Goal: Task Accomplishment & Management: Use online tool/utility

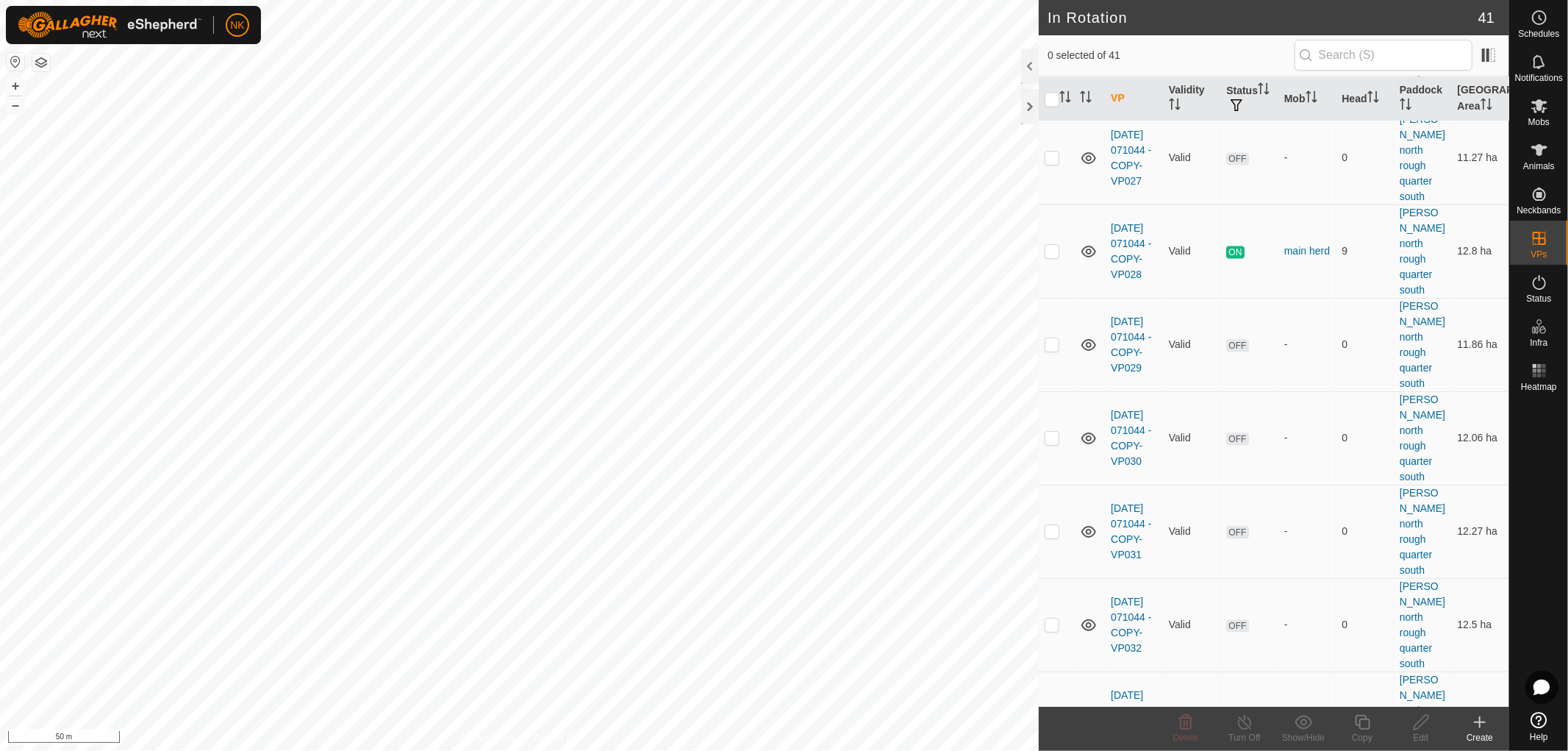
scroll to position [2638, 0]
checkbox input "true"
click at [1360, 726] on icon at bounding box center [1362, 722] width 15 height 15
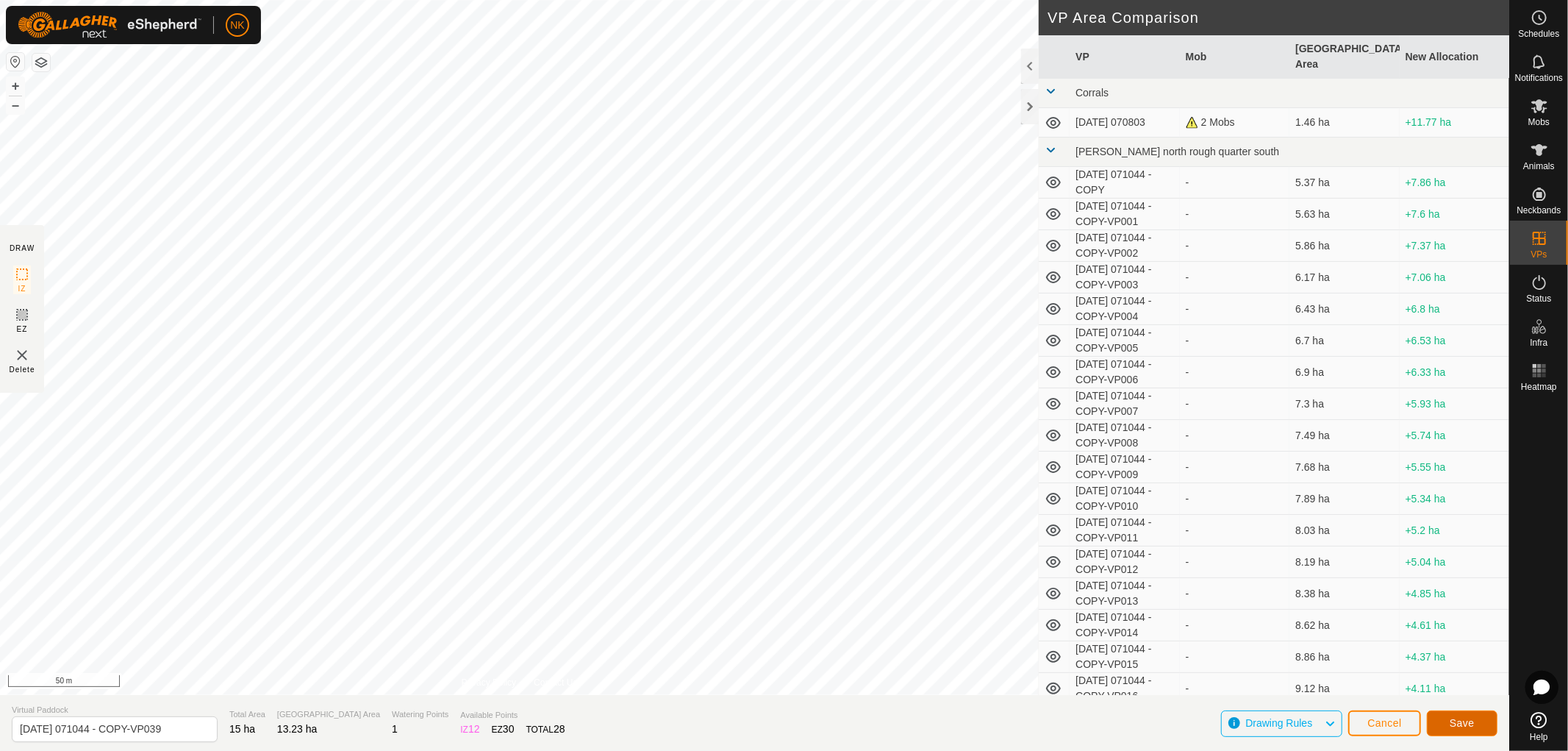
click at [1453, 724] on span "Save" at bounding box center [1462, 723] width 25 height 11
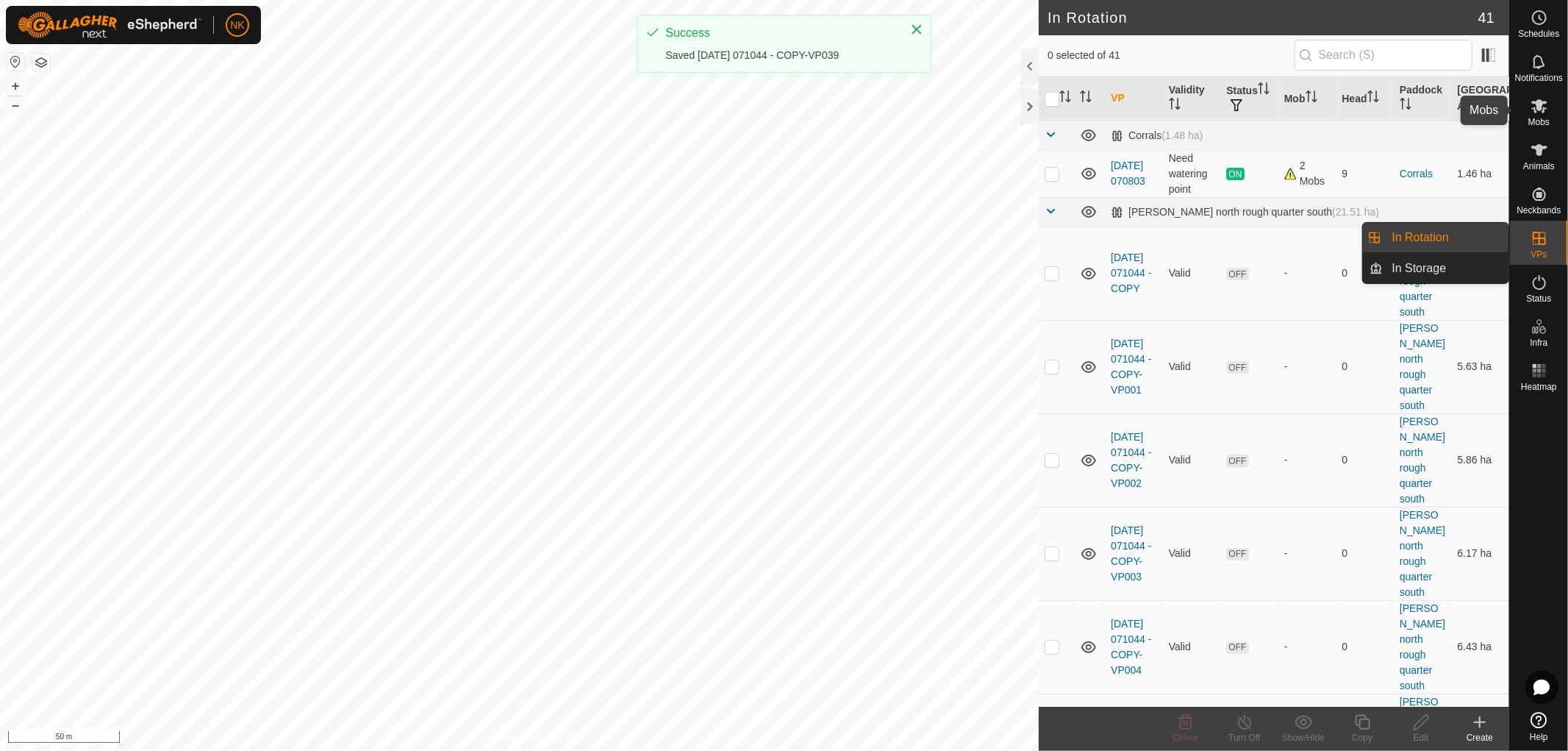
click at [1544, 114] on icon at bounding box center [1540, 106] width 18 height 18
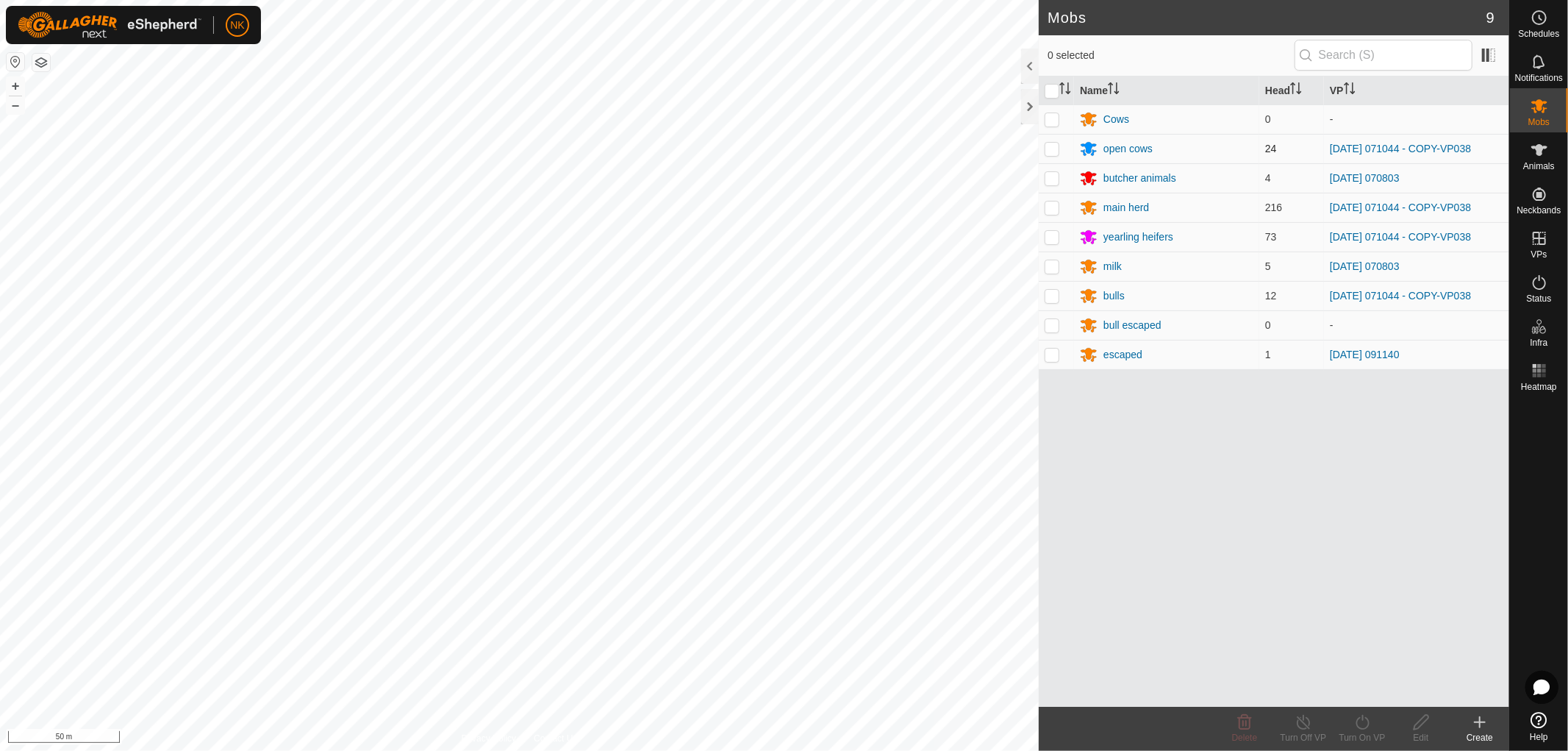
click at [1047, 147] on p-checkbox at bounding box center [1052, 149] width 15 height 11
checkbox input "true"
click at [1047, 211] on p-checkbox at bounding box center [1052, 207] width 15 height 11
checkbox input "true"
click at [1054, 241] on p-checkbox at bounding box center [1052, 237] width 15 height 11
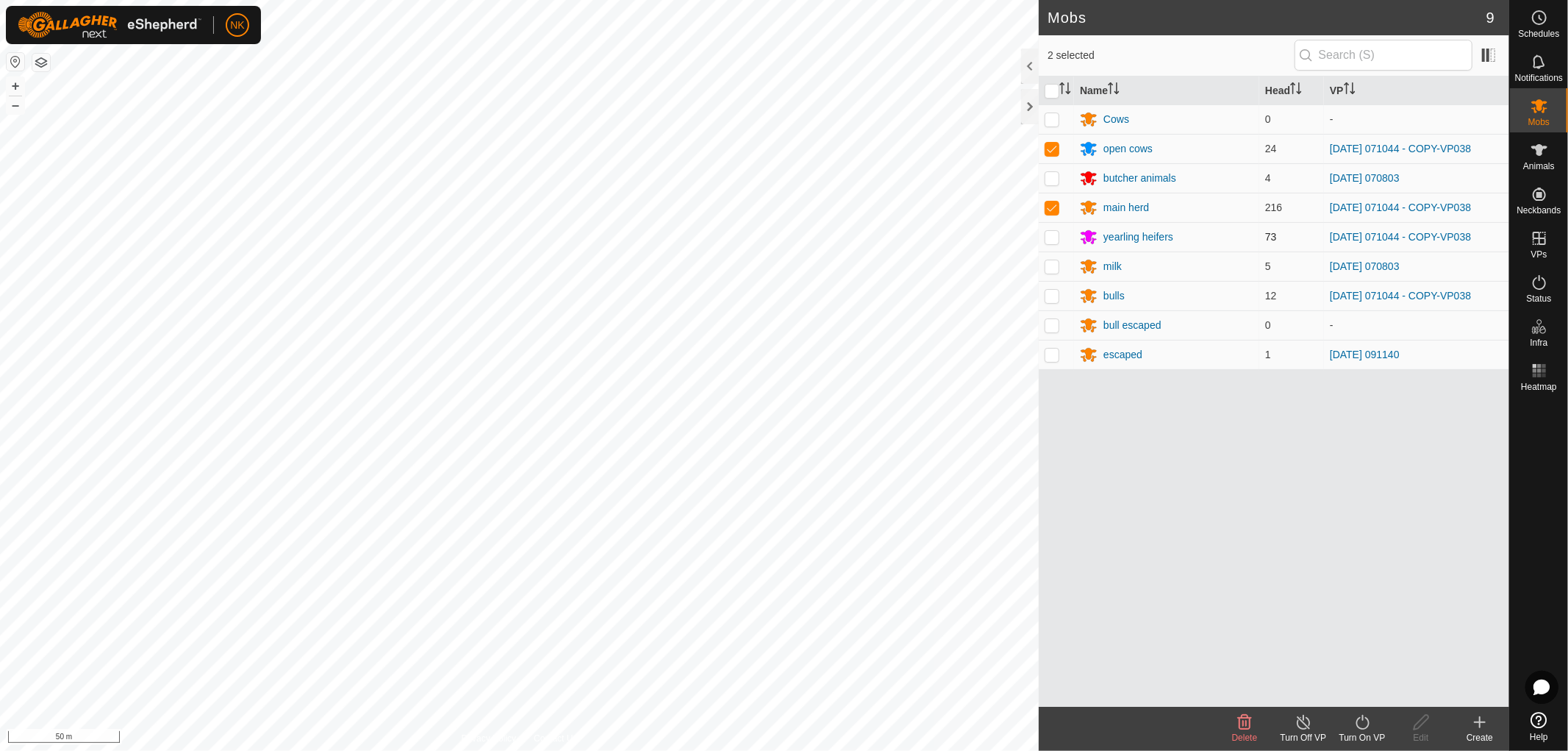
checkbox input "true"
click at [1063, 296] on td at bounding box center [1055, 296] width 35 height 29
checkbox input "true"
click at [1362, 717] on icon at bounding box center [1362, 723] width 19 height 18
click at [1354, 690] on link "Now" at bounding box center [1406, 690] width 145 height 29
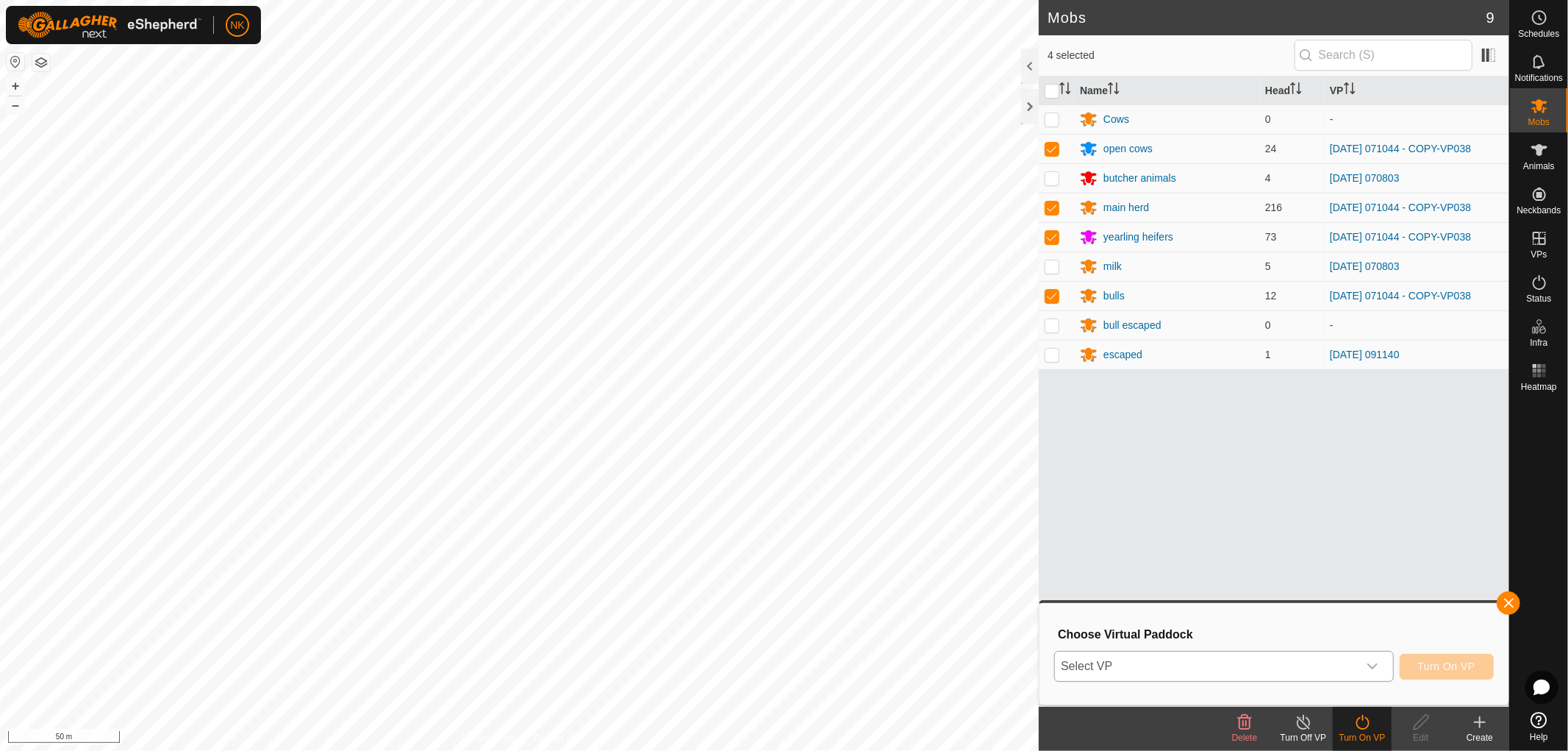
click at [1372, 667] on icon "dropdown trigger" at bounding box center [1372, 666] width 11 height 6
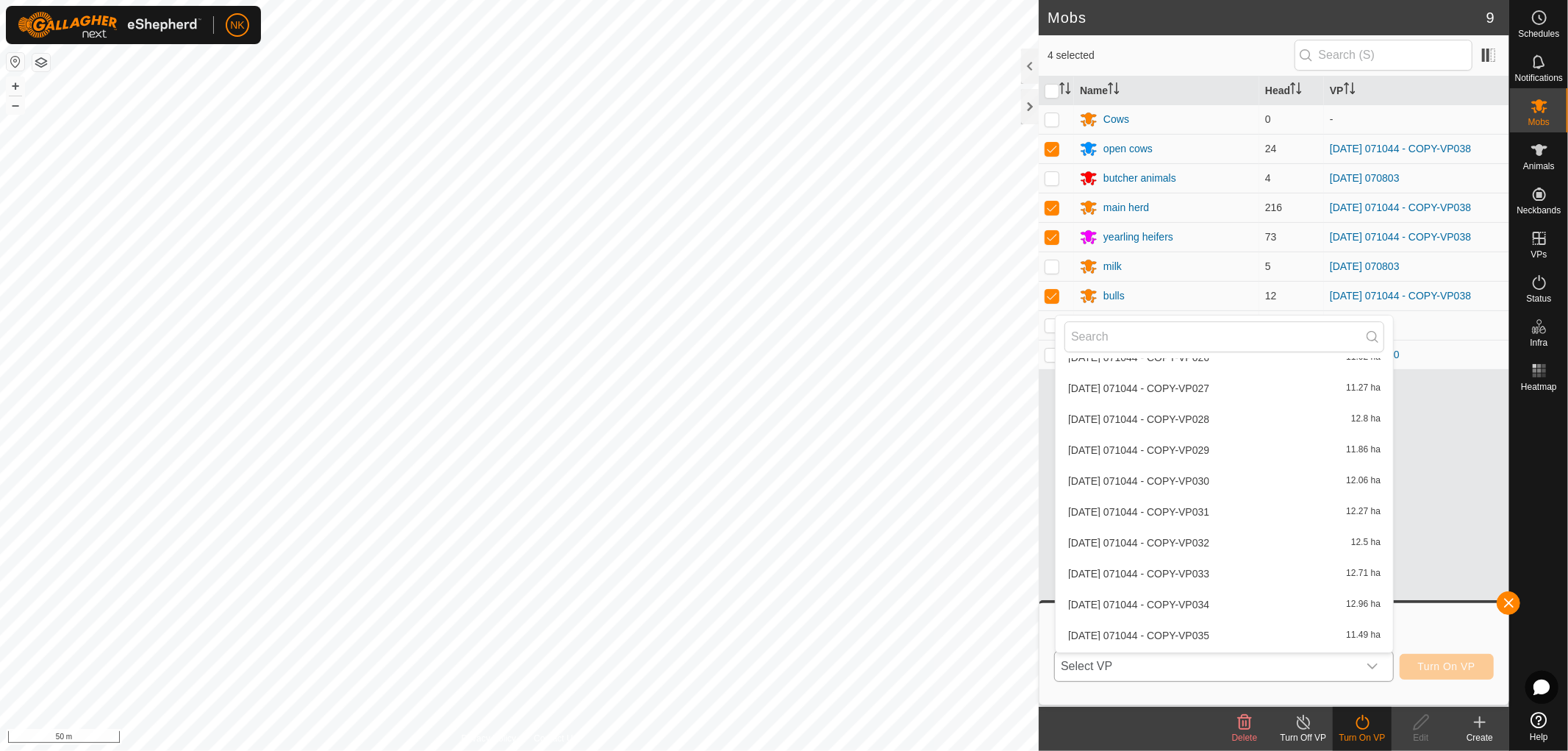
scroll to position [1101, 0]
click at [1091, 571] on li "[DATE] 071044 - COPY-VP039 13.23 ha" at bounding box center [1224, 575] width 337 height 29
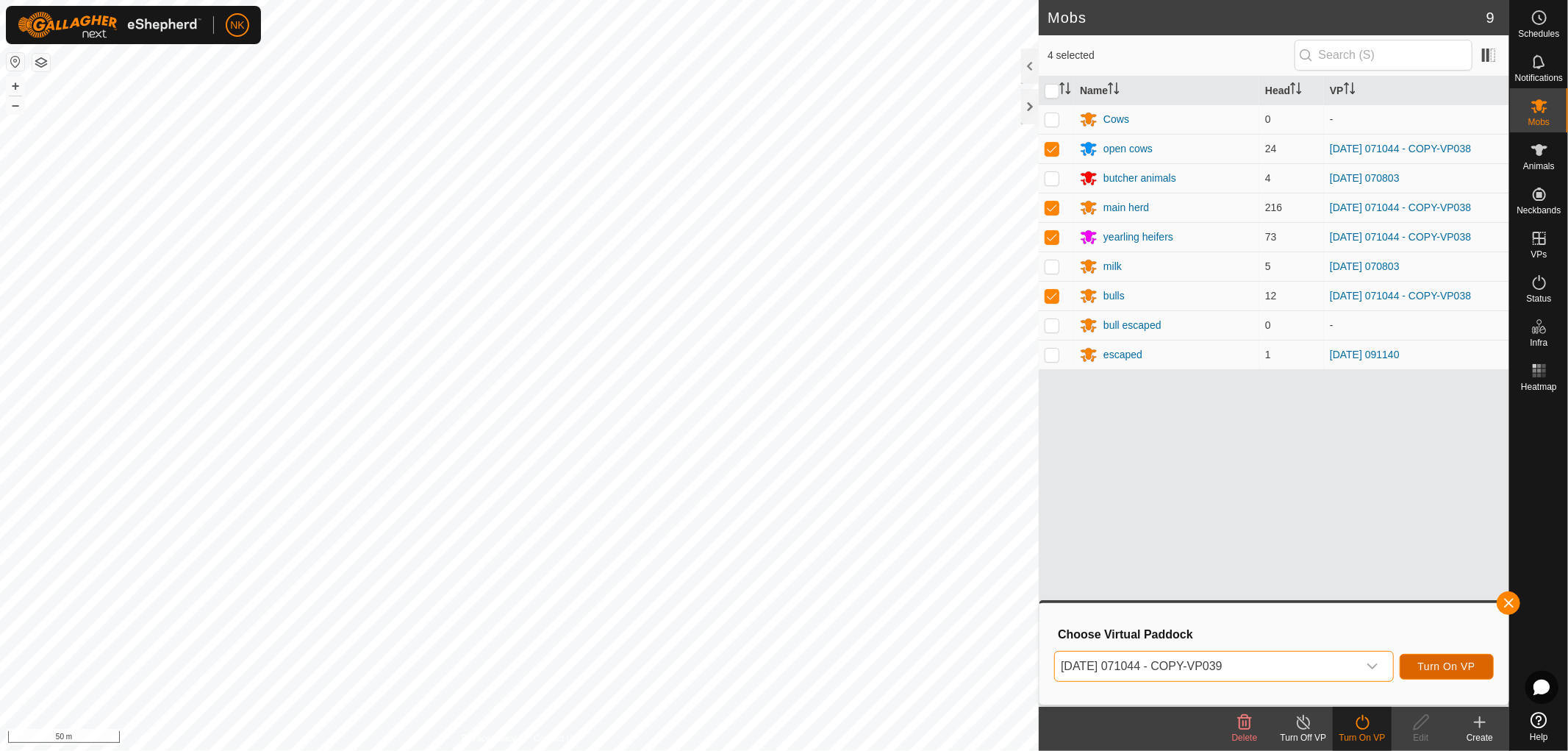
click at [1437, 665] on span "Turn On VP" at bounding box center [1446, 666] width 58 height 11
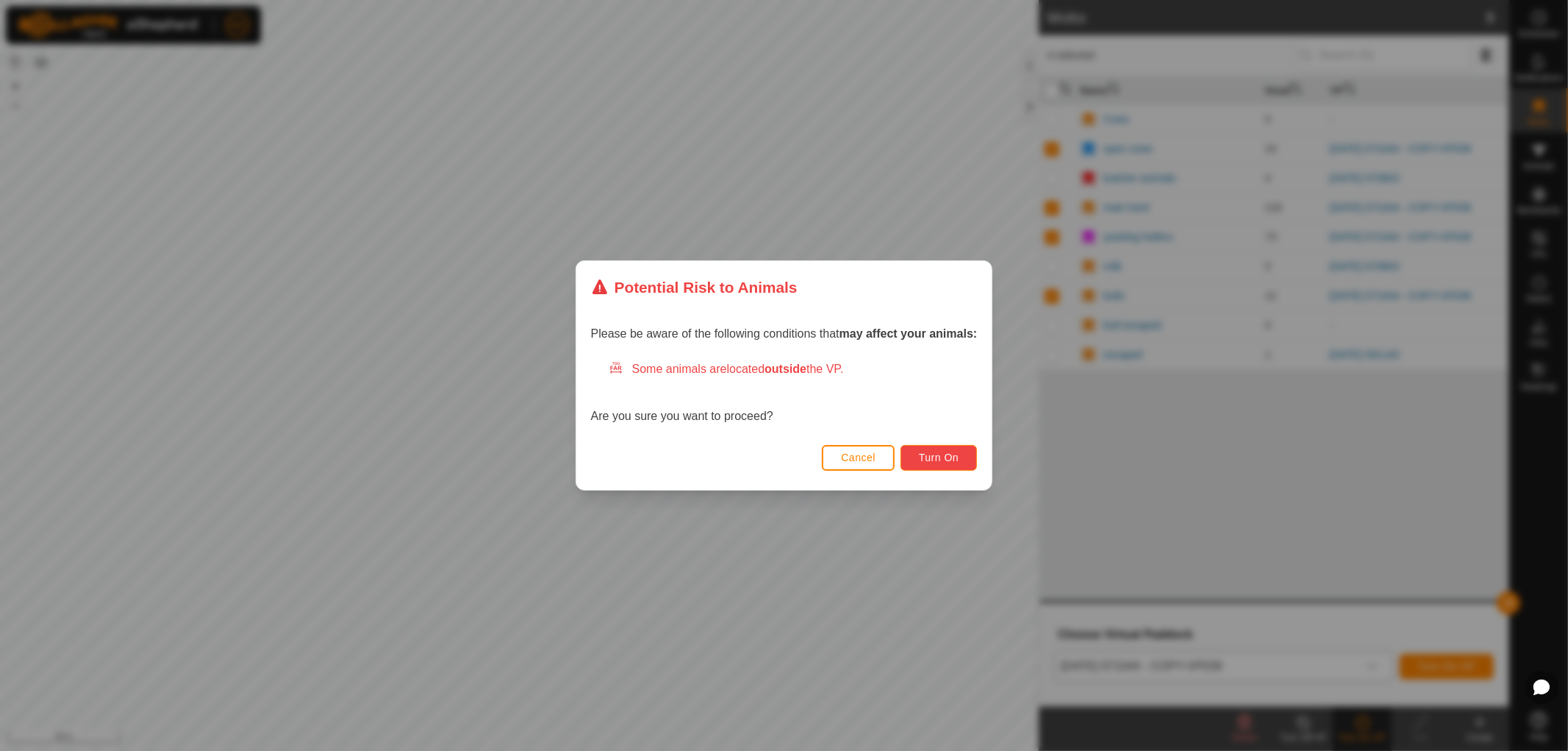
click at [932, 458] on span "Turn On" at bounding box center [938, 458] width 40 height 11
